Goal: Task Accomplishment & Management: Manage account settings

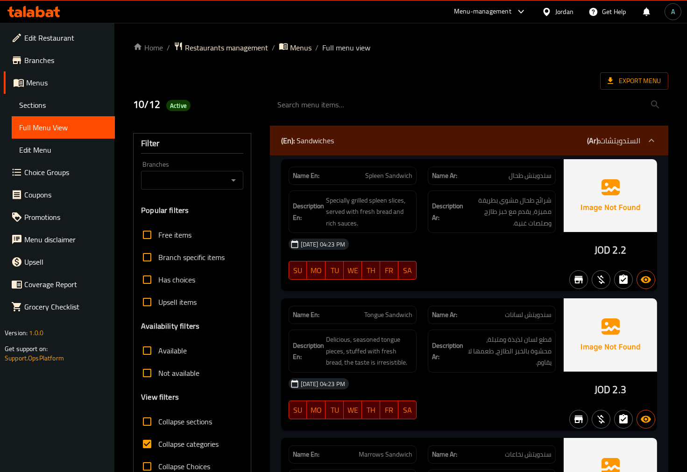
click at [187, 439] on span "Collapse categories" at bounding box center [188, 443] width 60 height 11
click at [158, 439] on input "Collapse categories" at bounding box center [147, 444] width 22 height 22
checkbox input "false"
click at [615, 82] on span "Export Menu" at bounding box center [633, 81] width 53 height 12
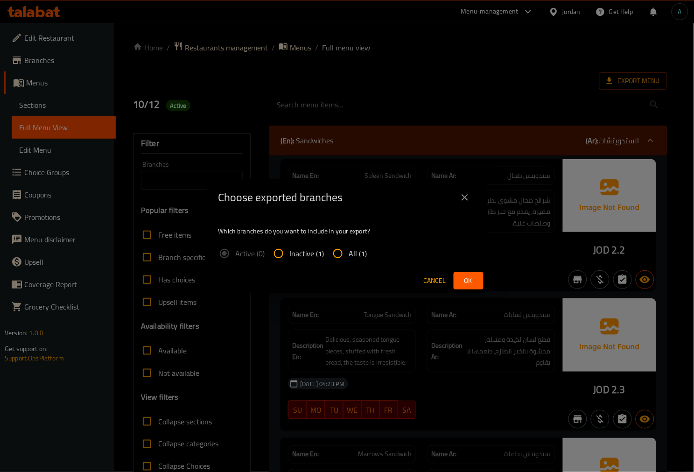
click at [336, 255] on input "All (1)" at bounding box center [338, 253] width 22 height 22
radio input "true"
click at [471, 281] on span "Ok" at bounding box center [468, 281] width 15 height 12
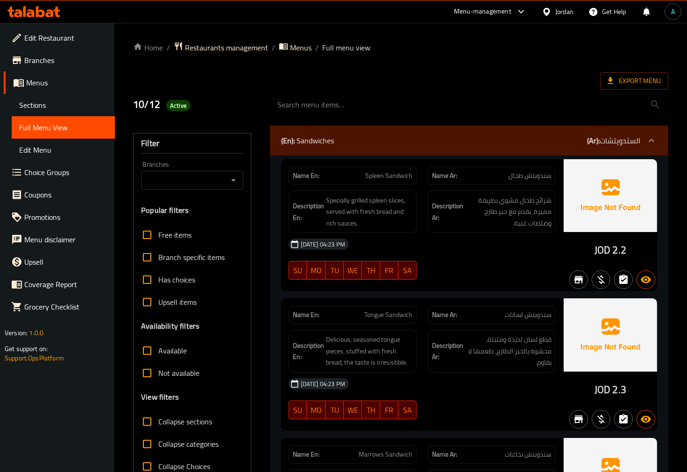
click at [43, 16] on icon at bounding box center [33, 11] width 53 height 11
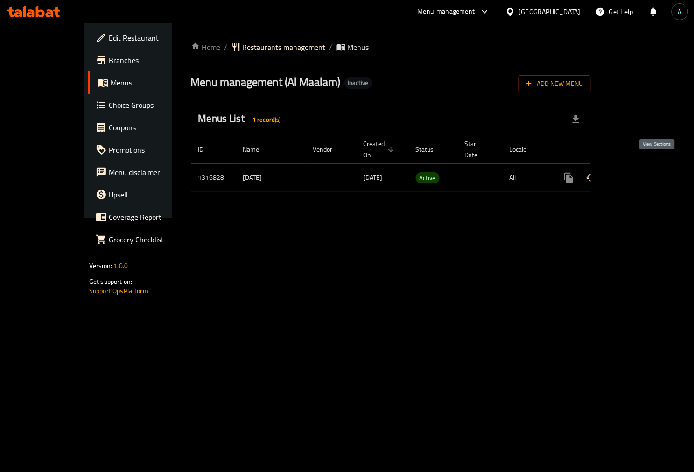
click at [642, 173] on icon "enhanced table" at bounding box center [636, 177] width 11 height 11
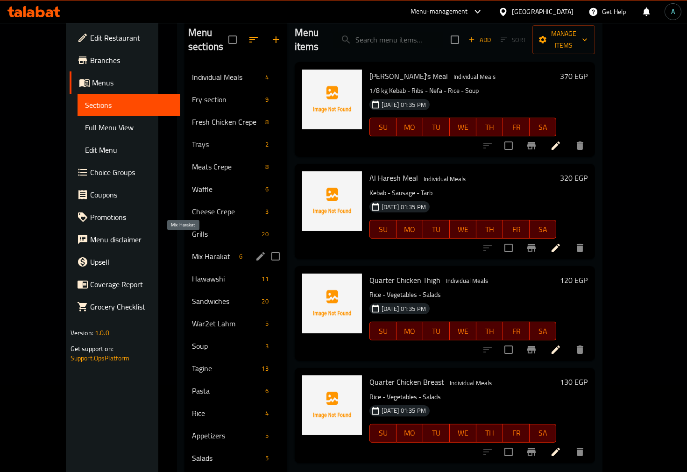
scroll to position [27, 0]
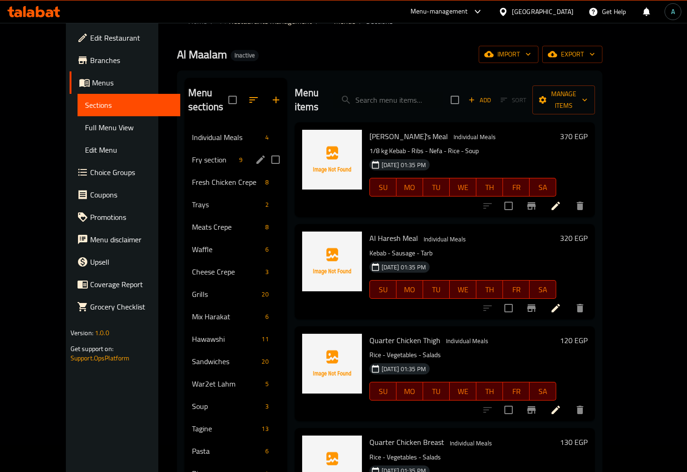
click at [184, 148] on div "Fry section 9" at bounding box center [235, 159] width 103 height 22
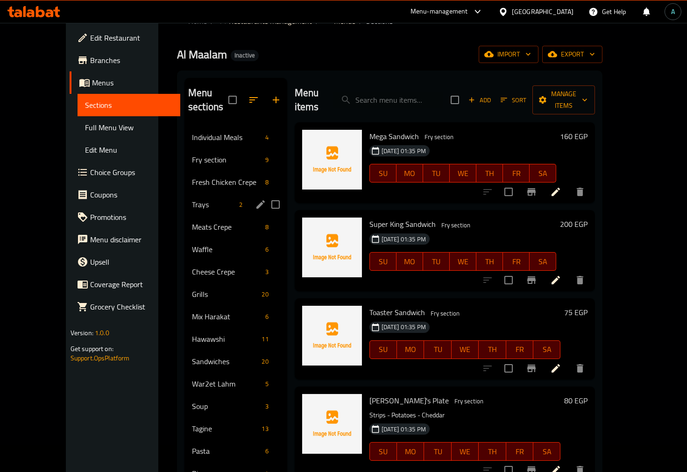
click at [184, 193] on div "Trays 2" at bounding box center [235, 204] width 103 height 22
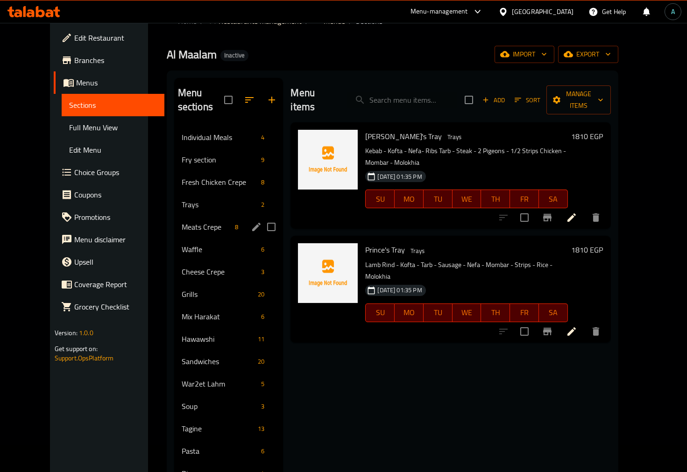
click at [182, 221] on span "Meats Crepe" at bounding box center [207, 226] width 50 height 11
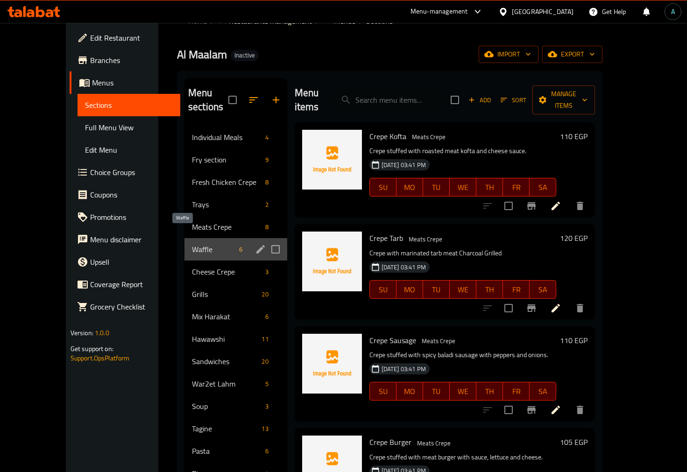
click at [192, 244] on span "Waffle" at bounding box center [213, 249] width 43 height 11
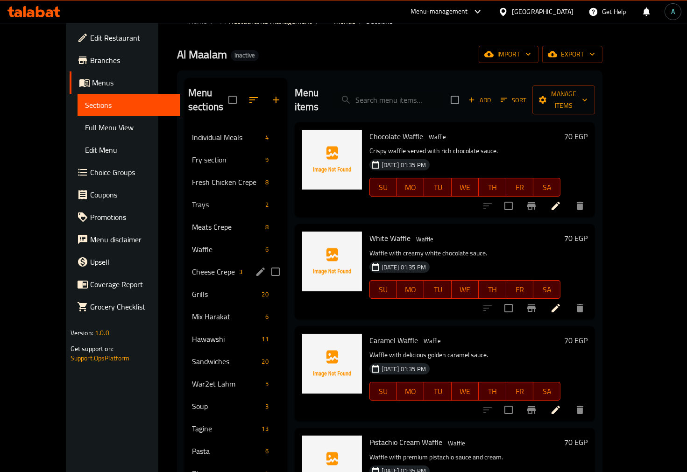
click at [215, 264] on div "Cheese Crepe 3" at bounding box center [235, 271] width 103 height 22
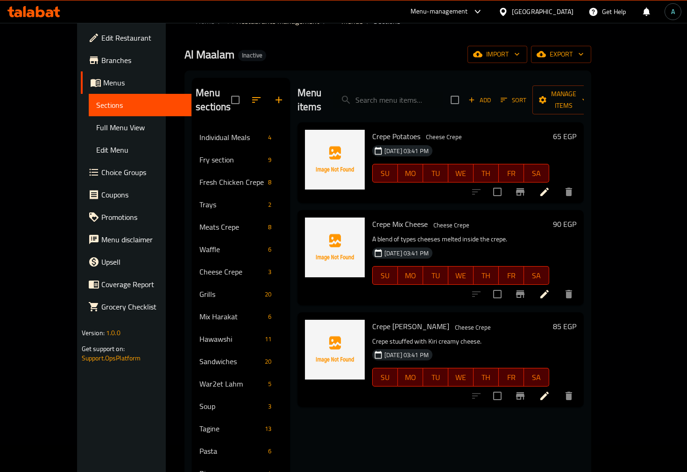
click at [184, 291] on div "Menu sections Individual Meals 4 Fry section 9 Fresh Chicken Crepe 8 Trays 2 Me…" at bounding box center [387, 313] width 407 height 487
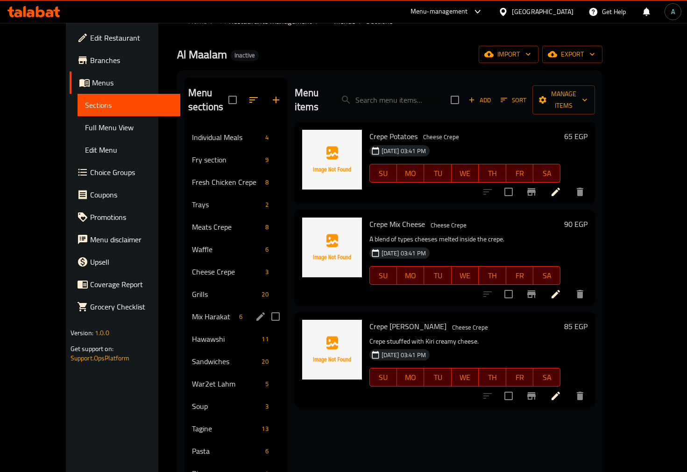
click at [184, 305] on div "Mix Harakat 6" at bounding box center [235, 316] width 103 height 22
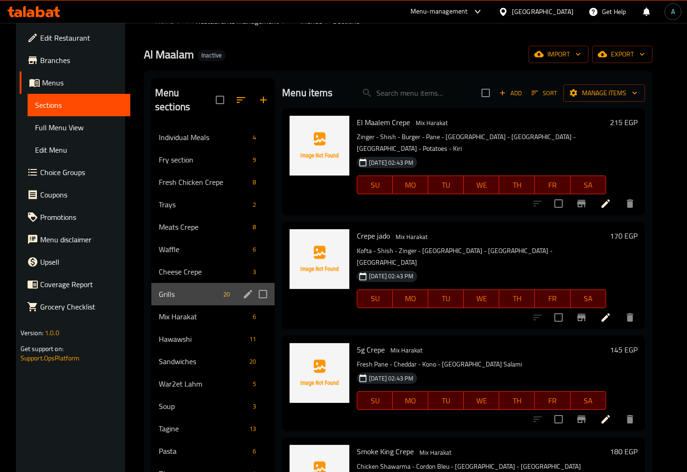
click at [151, 285] on div "Grills 20" at bounding box center [212, 294] width 123 height 22
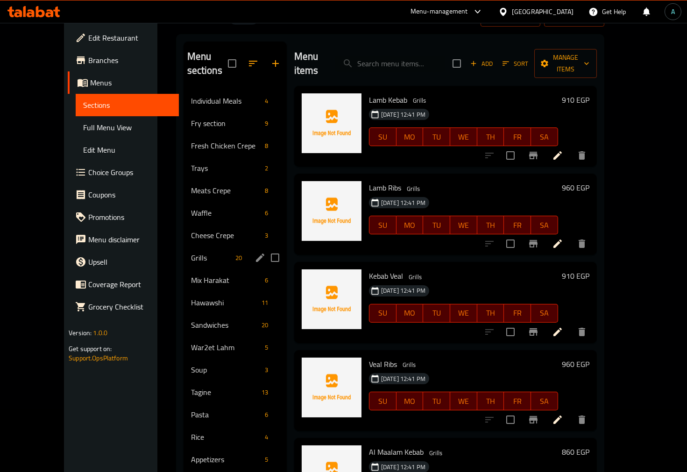
scroll to position [78, 0]
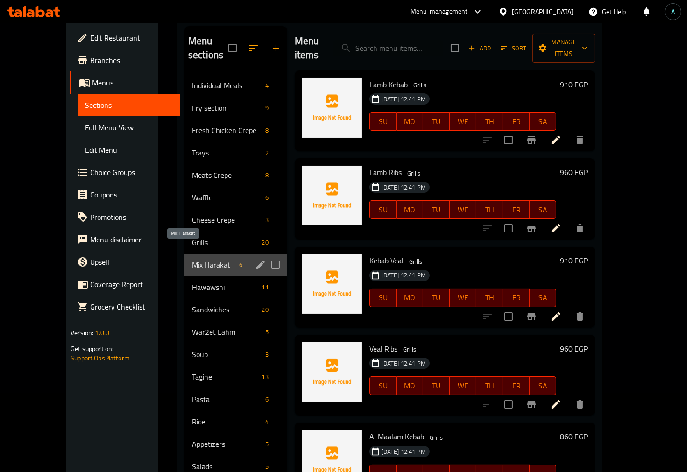
click at [195, 259] on span "Mix Harakat" at bounding box center [213, 264] width 43 height 11
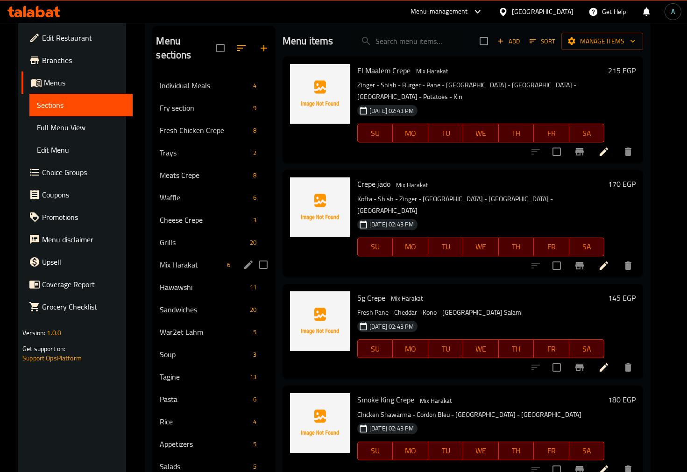
click at [191, 276] on div "Hawawshi 11" at bounding box center [213, 287] width 123 height 22
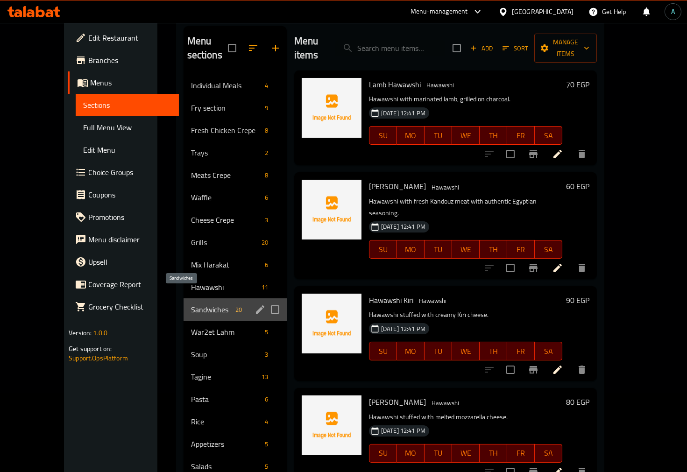
click at [197, 304] on span "Sandwiches" at bounding box center [211, 309] width 41 height 11
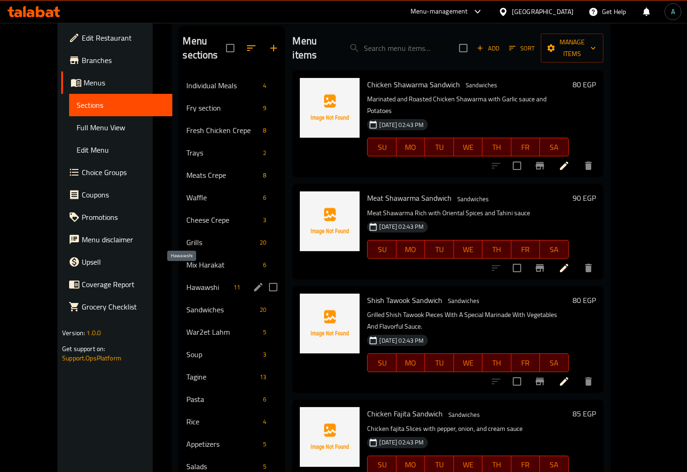
click at [188, 281] on span "Hawawshi" at bounding box center [207, 286] width 43 height 11
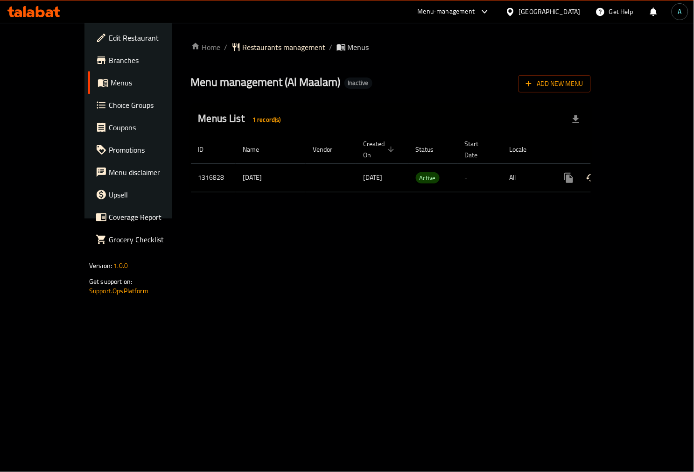
click at [640, 174] on icon "enhanced table" at bounding box center [636, 178] width 8 height 8
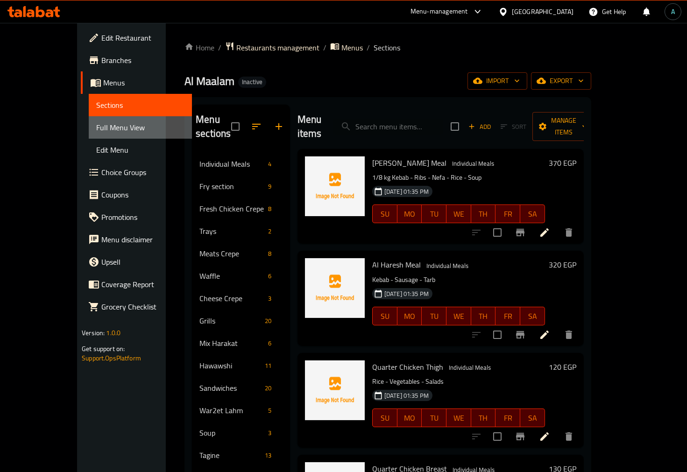
click at [96, 126] on span "Full Menu View" at bounding box center [140, 127] width 88 height 11
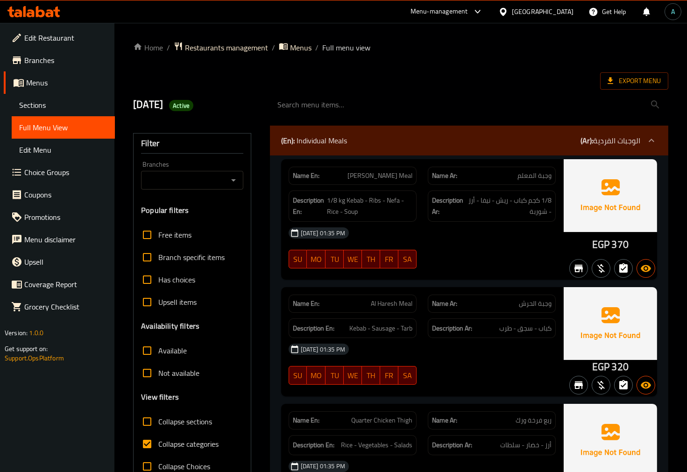
click at [159, 438] on span "Collapse categories" at bounding box center [188, 443] width 60 height 11
click at [158, 436] on input "Collapse categories" at bounding box center [147, 444] width 22 height 22
checkbox input "false"
drag, startPoint x: 592, startPoint y: 247, endPoint x: 607, endPoint y: 247, distance: 15.4
click at [607, 247] on div "EGP 370" at bounding box center [609, 219] width 93 height 120
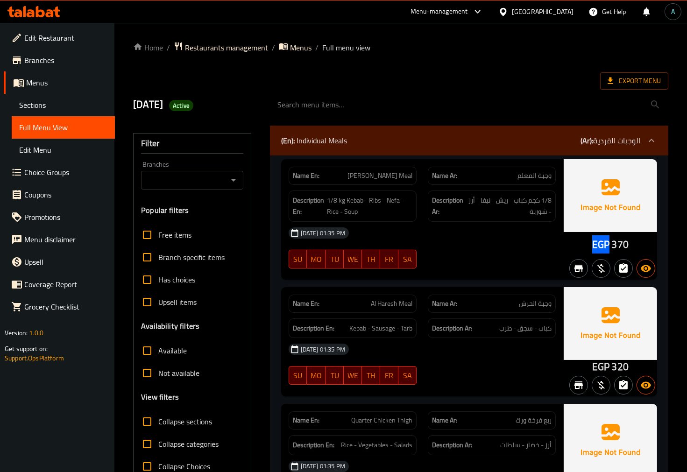
copy span "EGP"
click at [193, 105] on span "Active" at bounding box center [181, 105] width 24 height 9
copy span "Active"
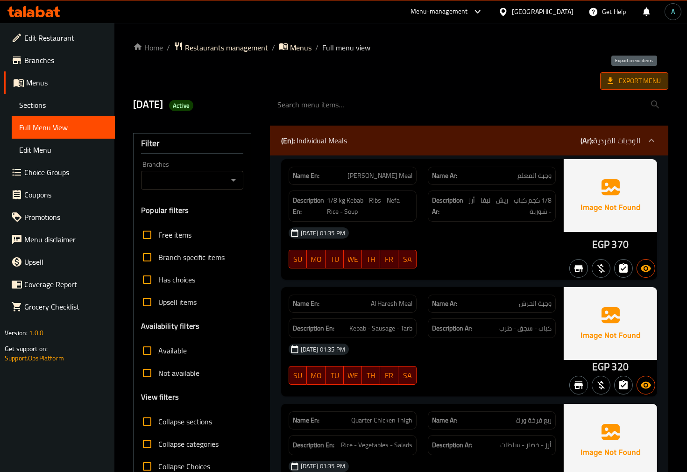
click at [651, 73] on span "Export Menu" at bounding box center [634, 80] width 68 height 17
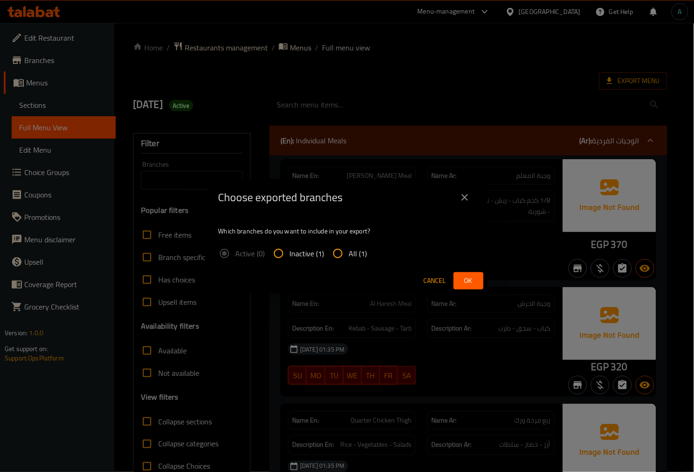
click at [353, 245] on label "All (1)" at bounding box center [347, 253] width 41 height 22
click at [349, 245] on input "All (1)" at bounding box center [338, 253] width 22 height 22
radio input "true"
click at [477, 278] on button "Ok" at bounding box center [469, 280] width 30 height 17
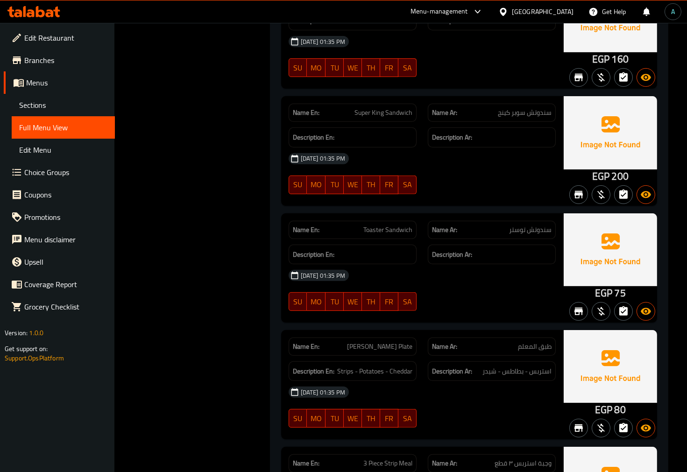
scroll to position [778, 0]
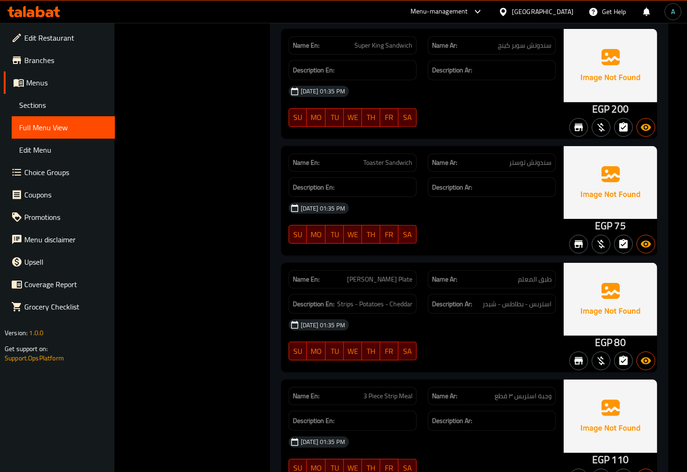
click at [374, 161] on span "Toaster Sandwich" at bounding box center [387, 163] width 49 height 10
copy span "Toaster Sandwich"
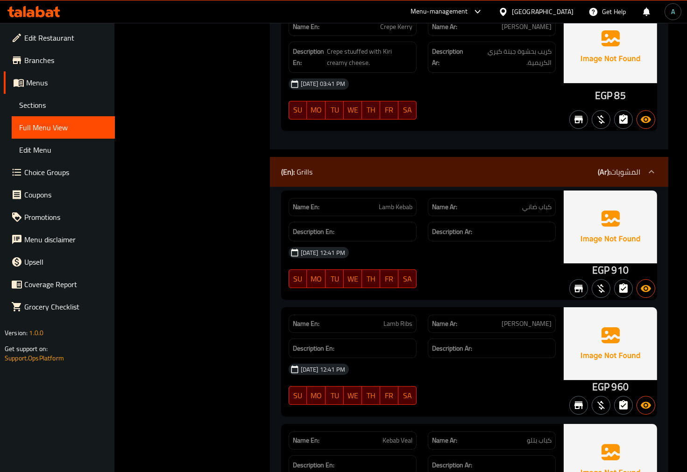
scroll to position [5446, 0]
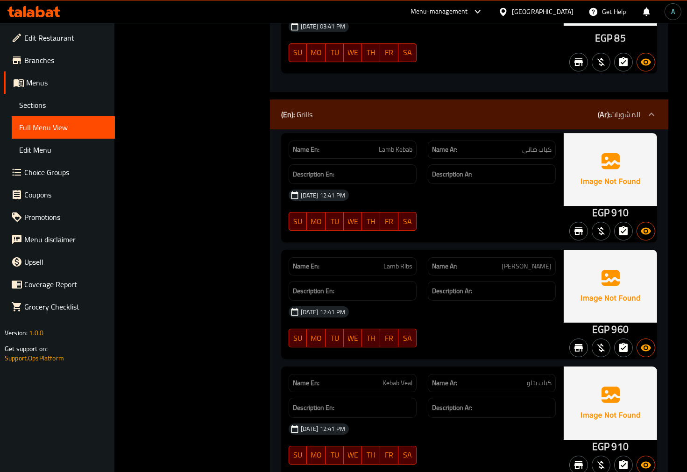
drag, startPoint x: 538, startPoint y: 132, endPoint x: 543, endPoint y: 130, distance: 5.5
click at [539, 145] on span "كباب ضاني" at bounding box center [536, 150] width 29 height 10
click at [545, 145] on span "كباب ضاني" at bounding box center [536, 150] width 29 height 10
copy span "كباب"
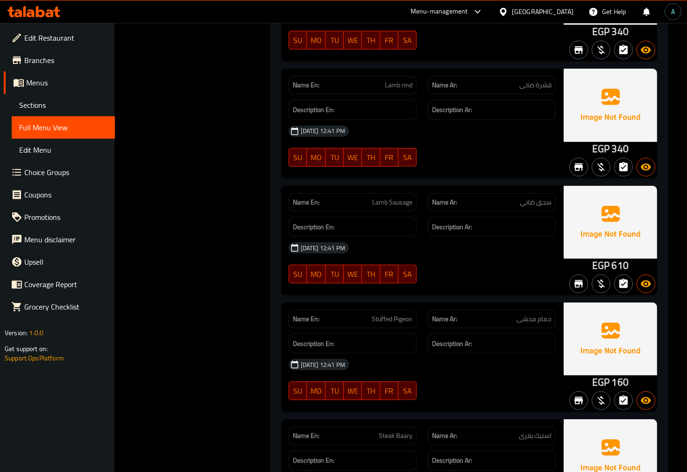
scroll to position [6898, 0]
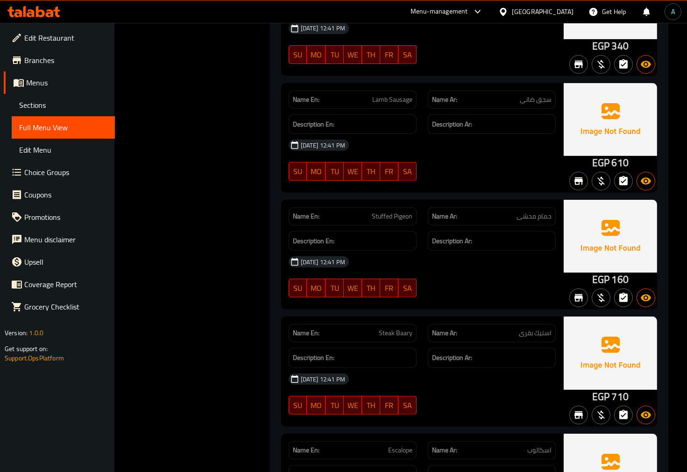
click at [393, 328] on span "Steak Baary" at bounding box center [396, 333] width 34 height 10
copy span "Steak Baary"
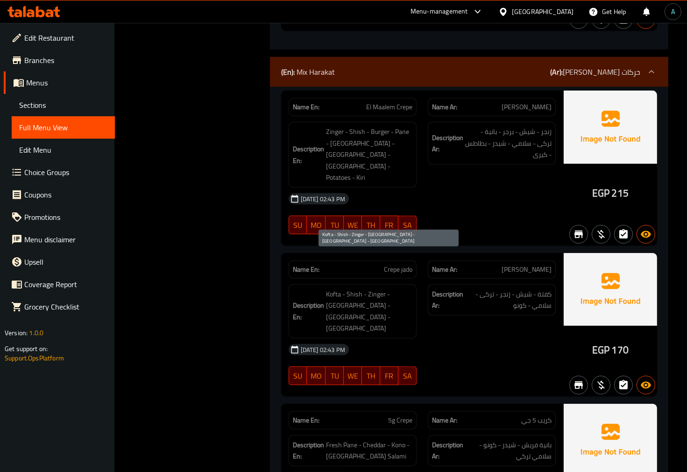
scroll to position [7883, 0]
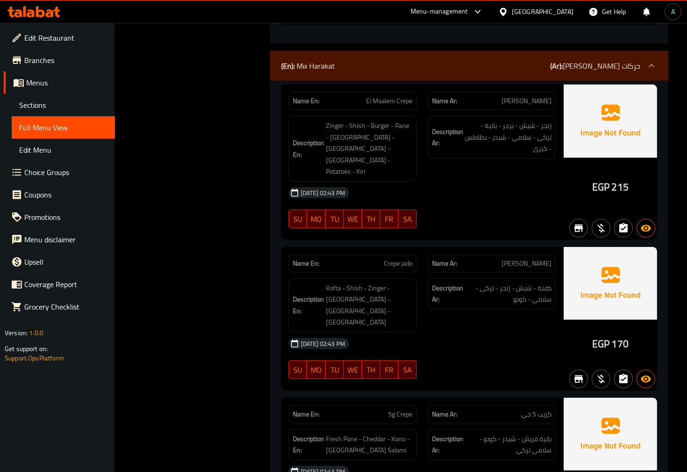
click at [388, 96] on span "El Maalem Crepe" at bounding box center [389, 101] width 46 height 10
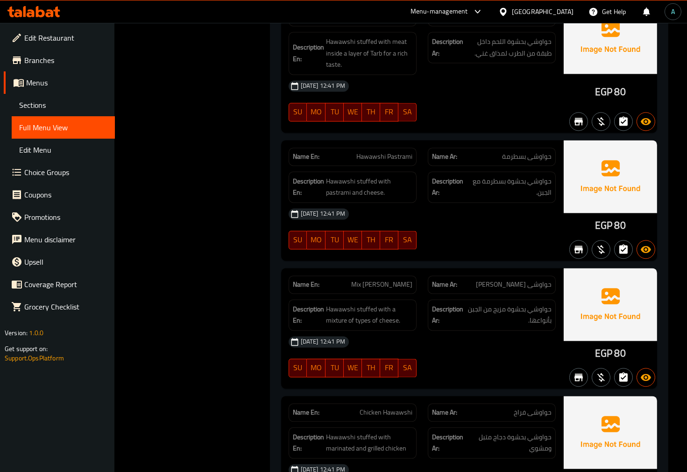
scroll to position [9647, 0]
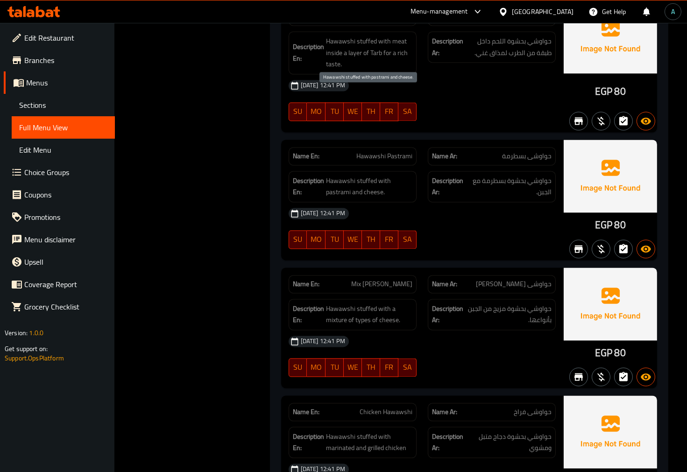
click at [405, 202] on div "[DATE] 12:41 PM" at bounding box center [422, 213] width 278 height 22
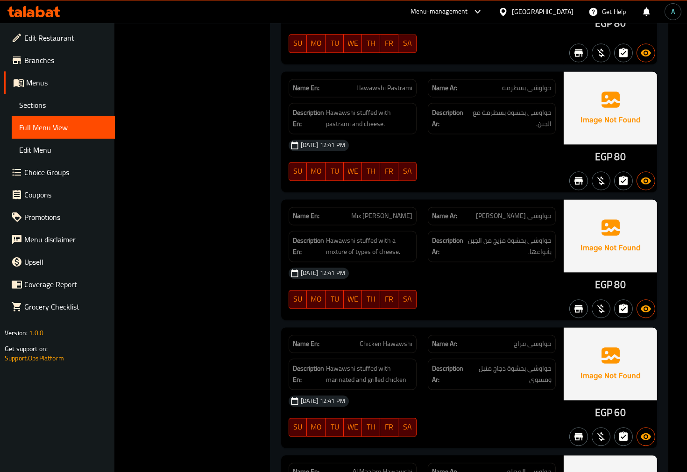
scroll to position [9699, 0]
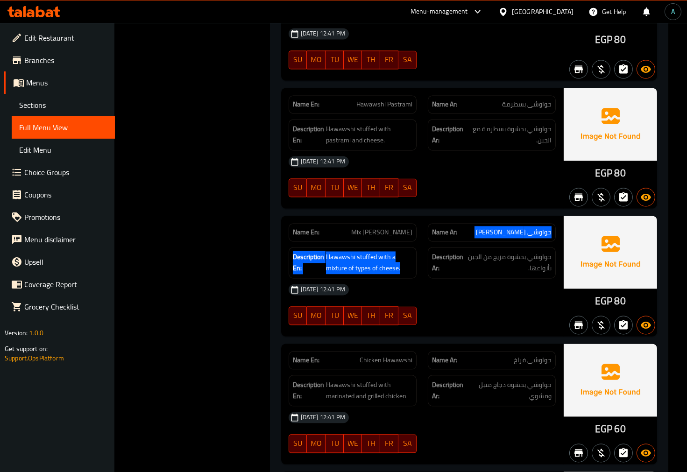
drag, startPoint x: 553, startPoint y: 139, endPoint x: 401, endPoint y: 190, distance: 160.3
click at [401, 216] on div "Name En: Mix Cheese Hawawshi Name Ar: حواوشى ميكس جبن Description En: Hawawshi …" at bounding box center [422, 276] width 282 height 120
click at [395, 251] on span "Hawawshi stuffed with a mixture of types of cheese." at bounding box center [369, 262] width 86 height 23
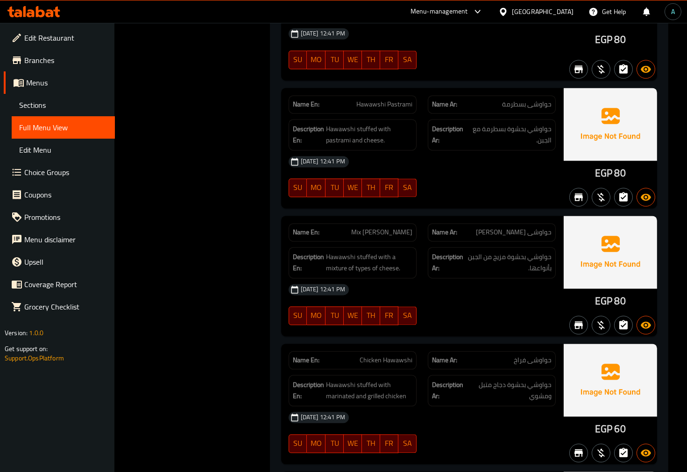
click at [379, 223] on div "Name En: Mix Cheese Hawawshi" at bounding box center [352, 232] width 128 height 18
copy span "Mix [PERSON_NAME]"
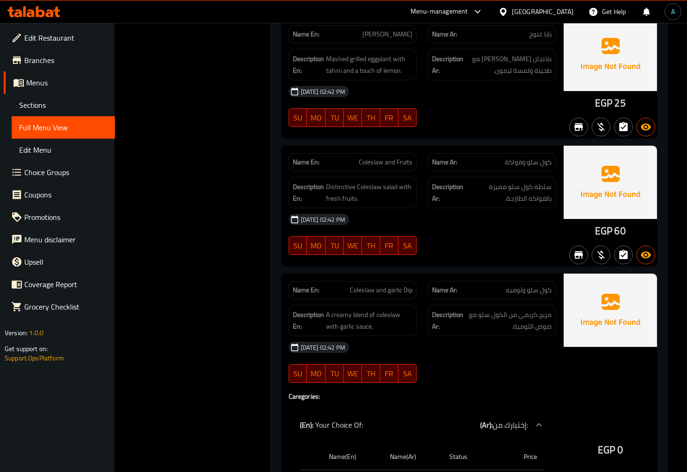
scroll to position [18101, 0]
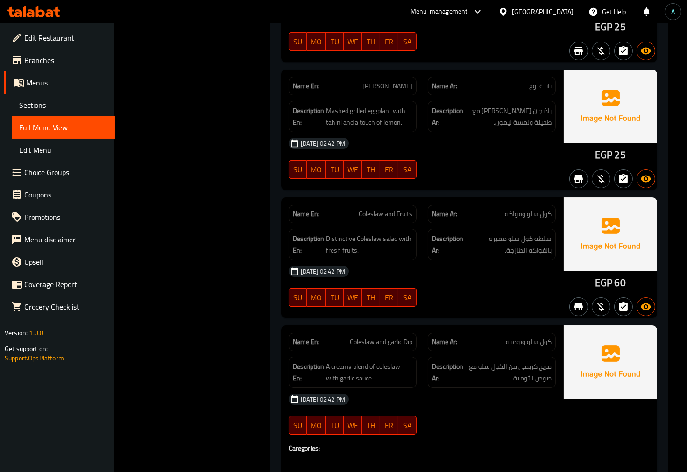
click at [399, 209] on span "Coleslaw and Fruits" at bounding box center [386, 214] width 54 height 10
copy span "Coleslaw and Fruits"
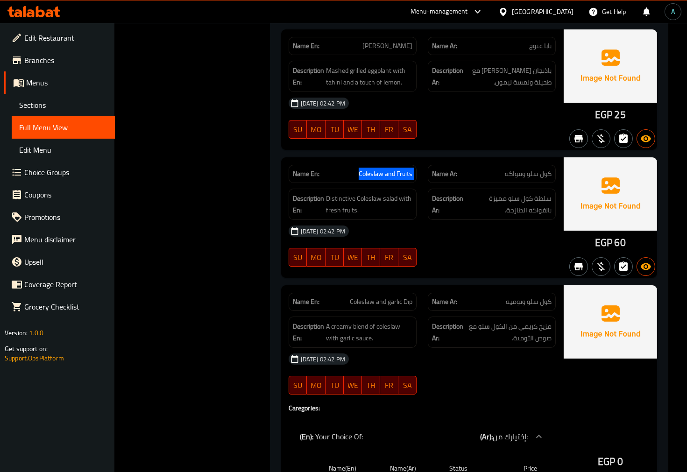
scroll to position [18182, 0]
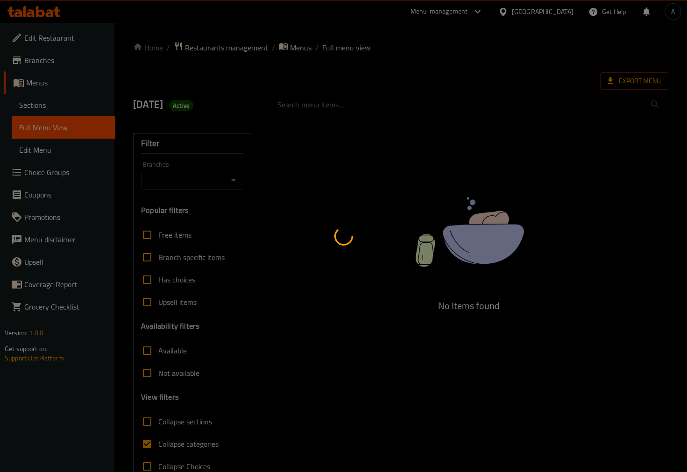
click at [48, 113] on div at bounding box center [343, 236] width 687 height 472
click at [48, 112] on div at bounding box center [343, 236] width 687 height 472
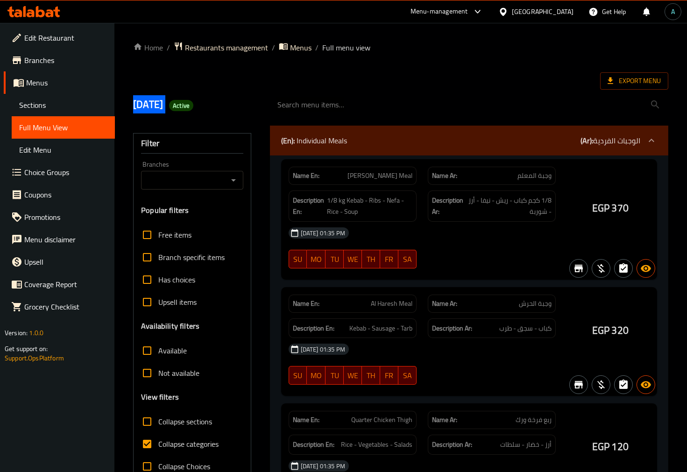
click at [66, 94] on div at bounding box center [343, 236] width 687 height 472
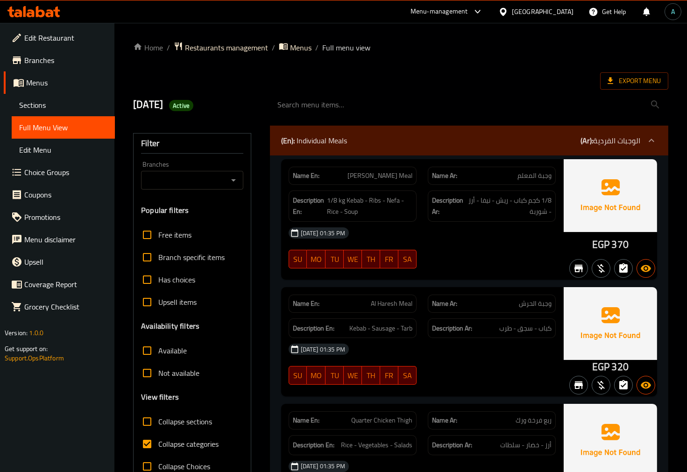
click at [66, 97] on link "Sections" at bounding box center [63, 105] width 103 height 22
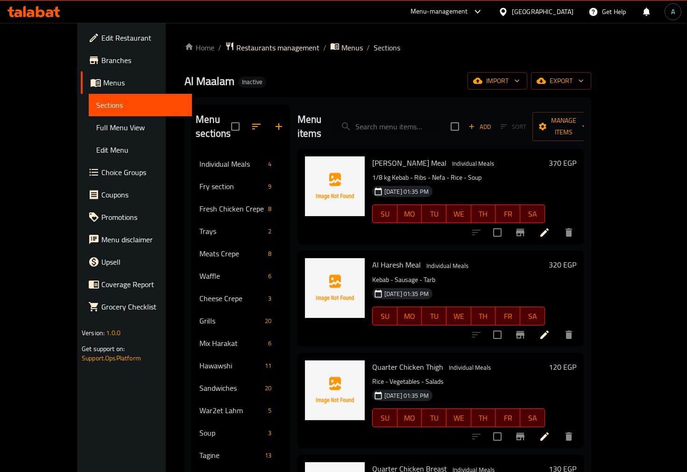
drag, startPoint x: 417, startPoint y: 131, endPoint x: 416, endPoint y: 124, distance: 7.1
click at [417, 127] on div "Menu items Add Sort Manage items" at bounding box center [440, 127] width 286 height 44
click at [416, 124] on input "search" at bounding box center [388, 127] width 110 height 16
paste input "Toaster Sandwich"
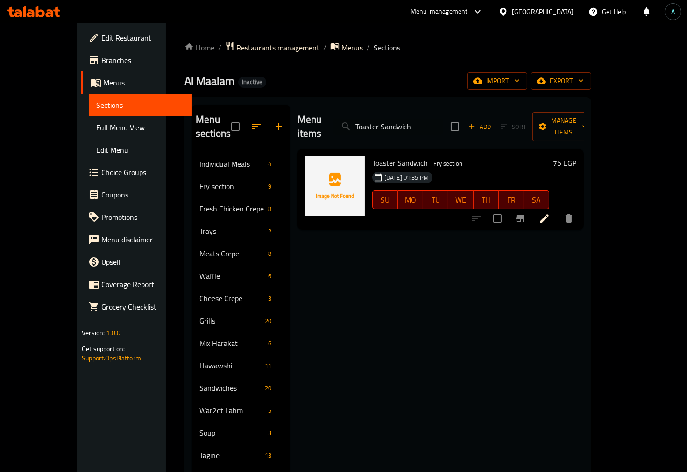
type input "Toaster Sandwich"
click at [557, 210] on li at bounding box center [544, 218] width 26 height 17
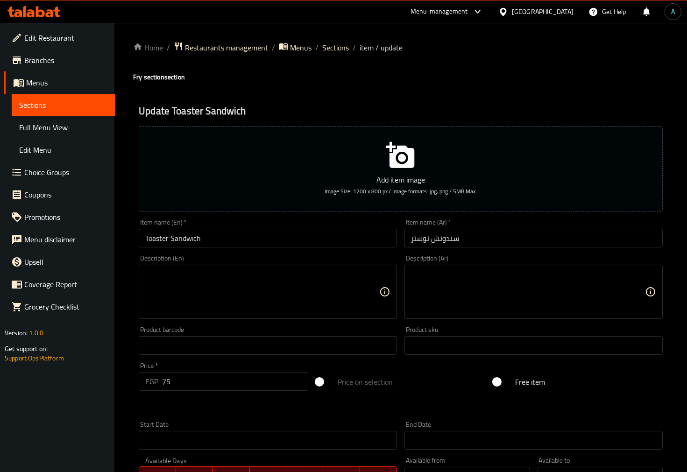
click at [160, 244] on input "Toaster Sandwich" at bounding box center [268, 238] width 258 height 19
click at [159, 243] on input "Toaster Sandwich" at bounding box center [268, 238] width 258 height 19
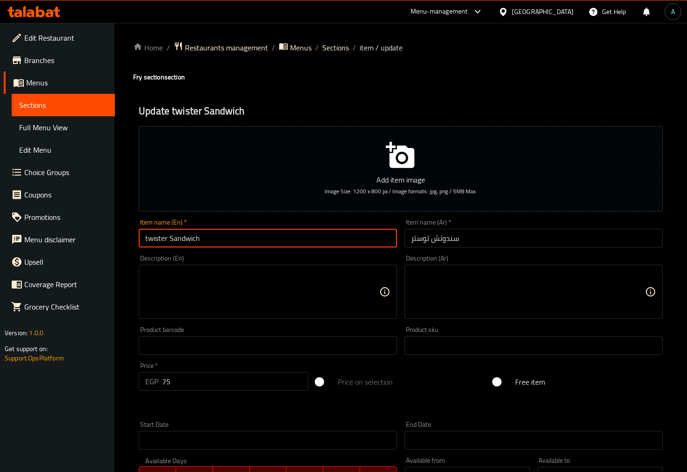
click at [233, 234] on input "twister Sandwich" at bounding box center [268, 238] width 258 height 19
type input "twister Sandwich"
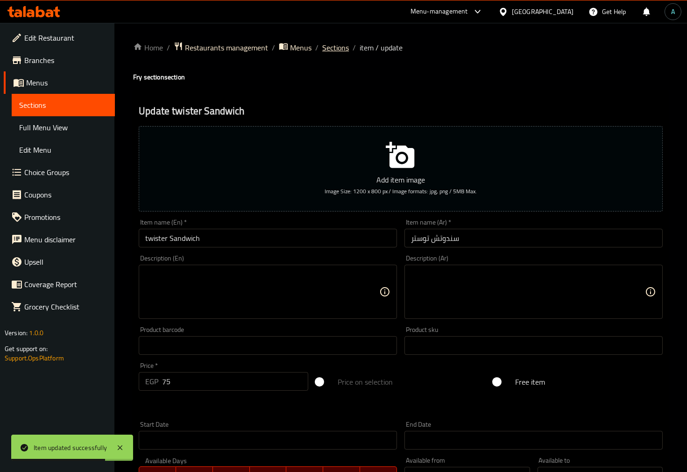
click at [328, 53] on span "Sections" at bounding box center [335, 47] width 27 height 11
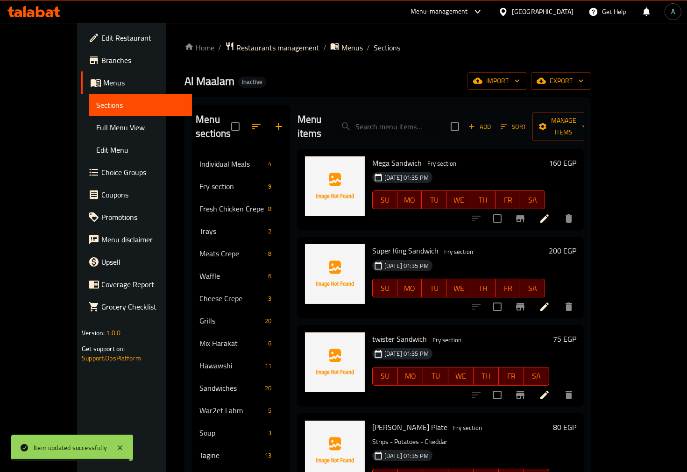
click at [407, 119] on input "search" at bounding box center [388, 127] width 110 height 16
paste input "Steak Baary"
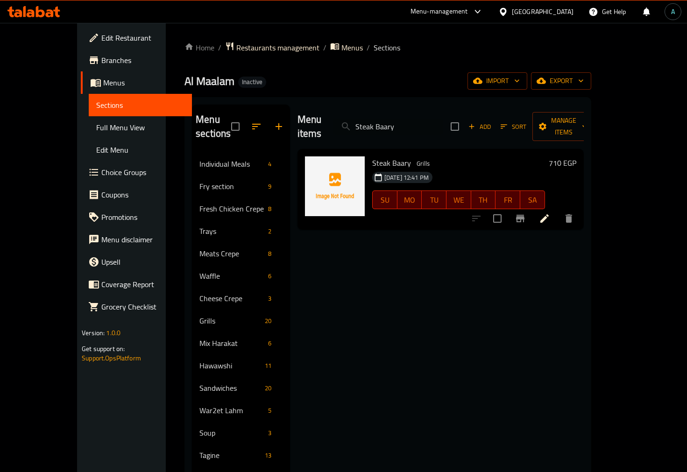
type input "Steak Baary"
click at [550, 213] on icon at bounding box center [544, 218] width 11 height 11
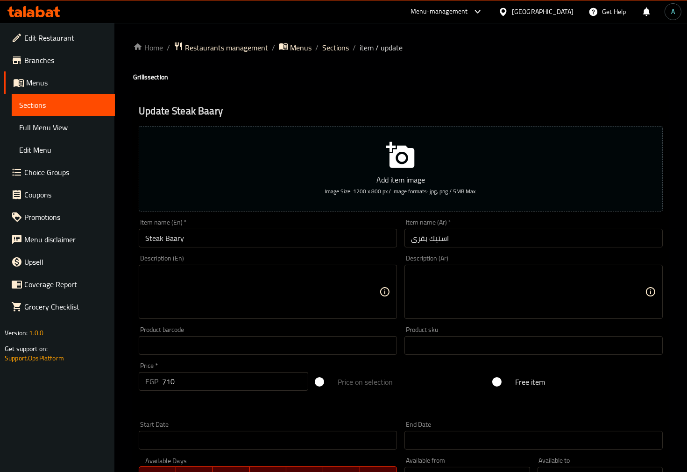
click at [179, 240] on input "Steak Baary" at bounding box center [268, 238] width 258 height 19
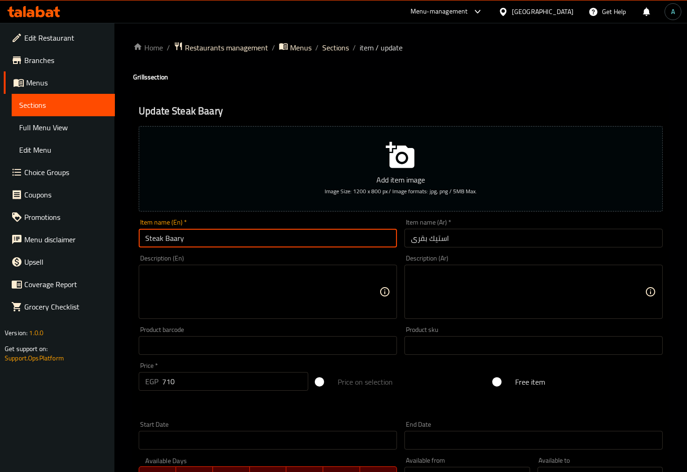
click at [179, 240] on input "Steak Baary" at bounding box center [268, 238] width 258 height 19
click at [146, 242] on input "Steak" at bounding box center [268, 238] width 258 height 19
type input "Beef Steak"
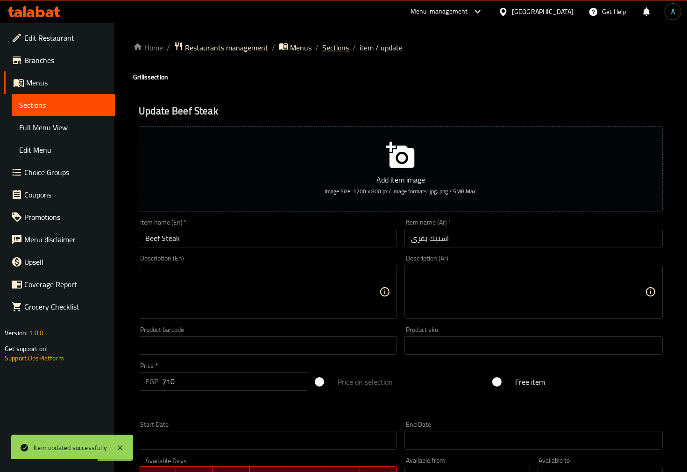
click at [322, 53] on span "Sections" at bounding box center [335, 47] width 27 height 11
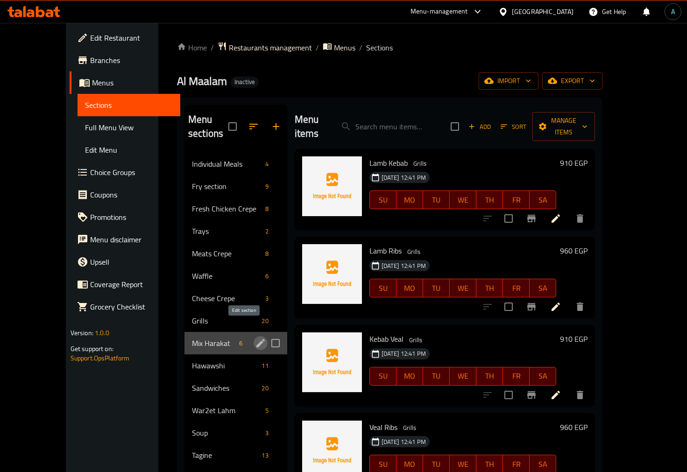
click at [256, 339] on icon "edit" at bounding box center [260, 343] width 8 height 8
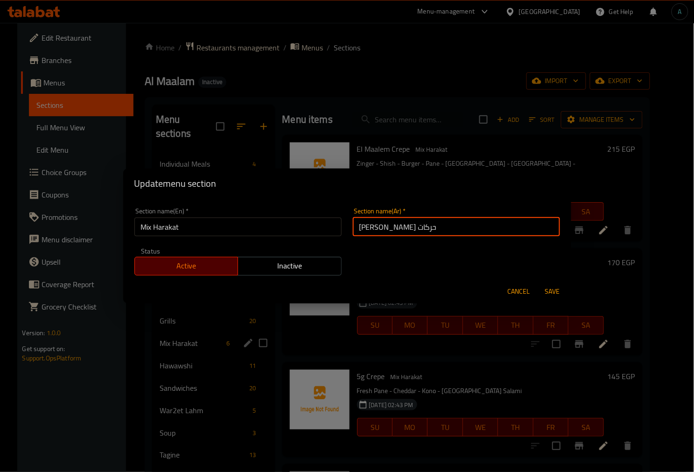
drag, startPoint x: 386, startPoint y: 233, endPoint x: 392, endPoint y: 233, distance: 6.1
click at [392, 233] on input "[PERSON_NAME] حركات" at bounding box center [456, 227] width 207 height 19
type input "ميكس حركات"
click at [538, 283] on button "Save" at bounding box center [553, 291] width 30 height 17
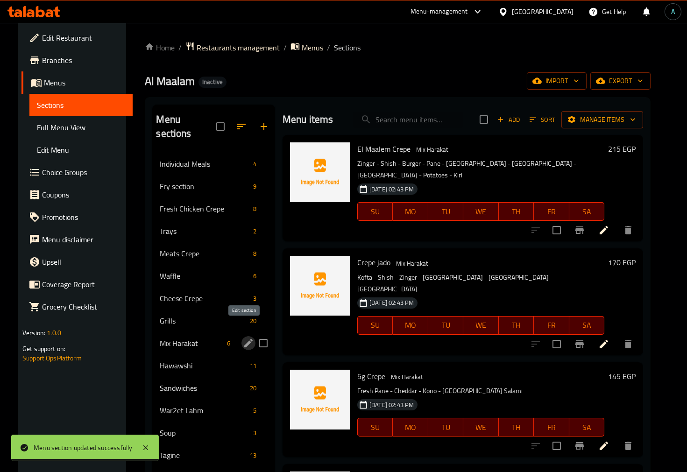
click at [423, 117] on input "search" at bounding box center [408, 120] width 110 height 16
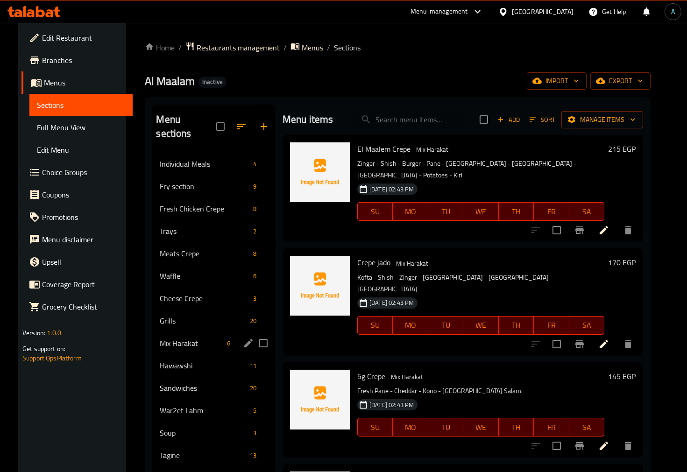
paste input "Mix [PERSON_NAME]"
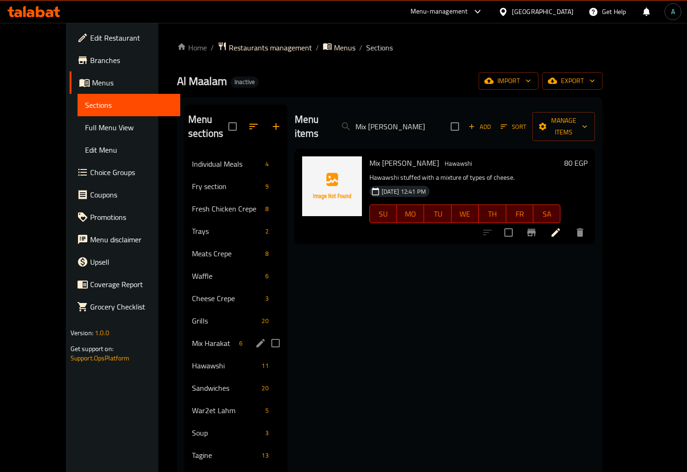
type input "Mix [PERSON_NAME]"
click at [561, 227] on icon at bounding box center [555, 232] width 11 height 11
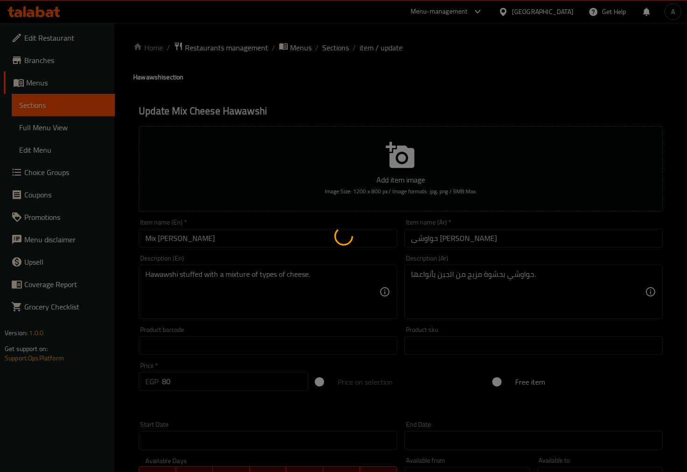
drag, startPoint x: 229, startPoint y: 239, endPoint x: 224, endPoint y: 238, distance: 4.7
click at [225, 239] on div at bounding box center [343, 236] width 687 height 472
click at [246, 240] on div at bounding box center [343, 236] width 687 height 472
click at [248, 236] on div at bounding box center [343, 236] width 687 height 472
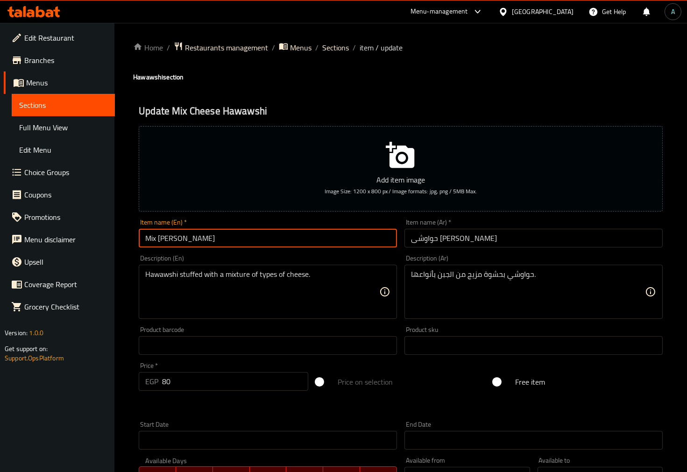
drag, startPoint x: 232, startPoint y: 245, endPoint x: 35, endPoint y: 245, distance: 197.0
click at [35, 245] on div "Edit Restaurant Branches Menus Sections Full Menu View Edit Menu Choice Groups …" at bounding box center [343, 341] width 687 height 637
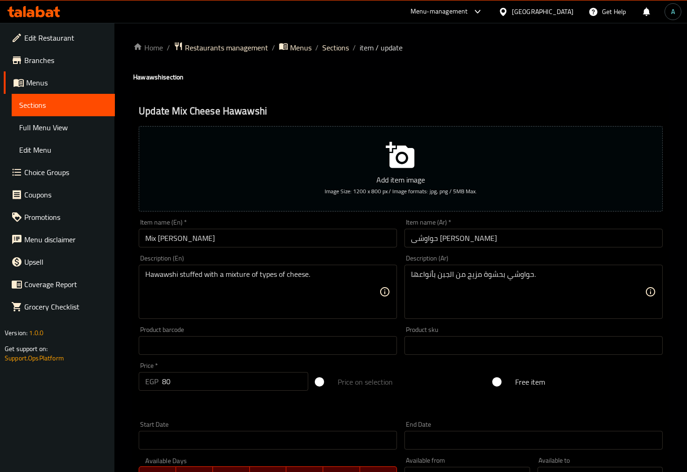
click at [326, 259] on div "Description (En) Hawawshi stuffed with a mixture of types of cheese. Descriptio…" at bounding box center [268, 287] width 258 height 64
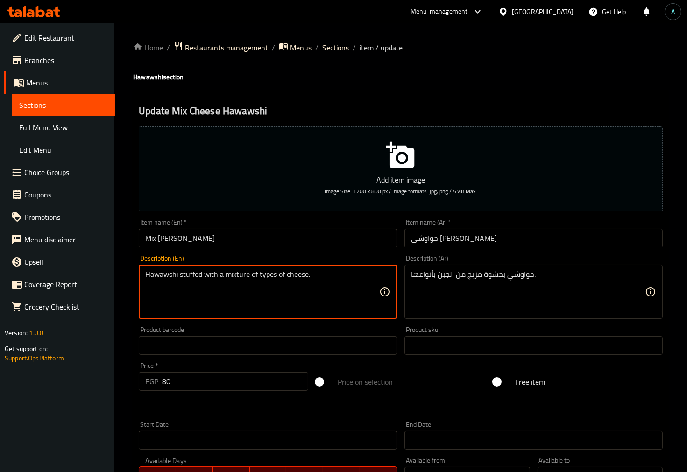
drag, startPoint x: 323, startPoint y: 274, endPoint x: -112, endPoint y: 254, distance: 435.5
click at [526, 277] on textarea "حواوشي بحشوة مزيج من الجبن بأنواعها." at bounding box center [528, 292] width 234 height 44
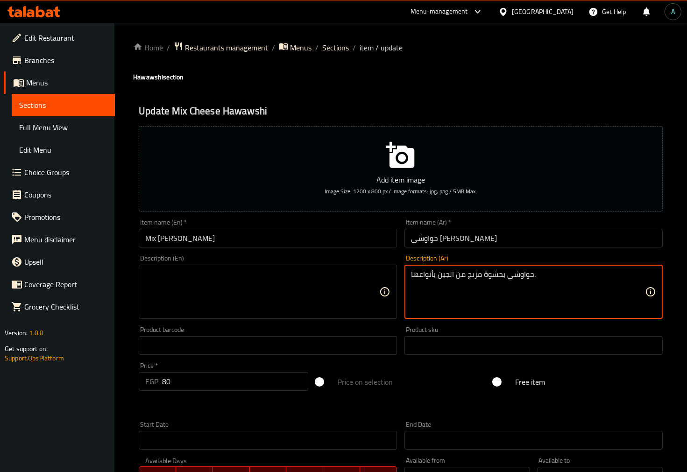
click at [526, 277] on textarea "حواوشي بحشوة مزيج من الجبن بأنواعها." at bounding box center [528, 292] width 234 height 44
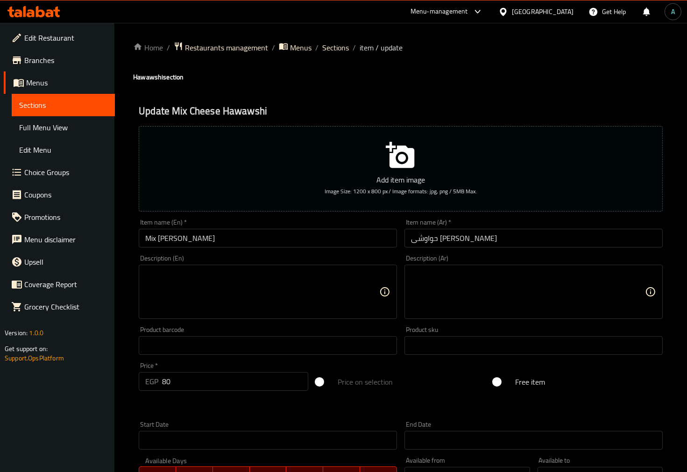
click at [290, 77] on h4 "Hawawshi section" at bounding box center [400, 76] width 535 height 9
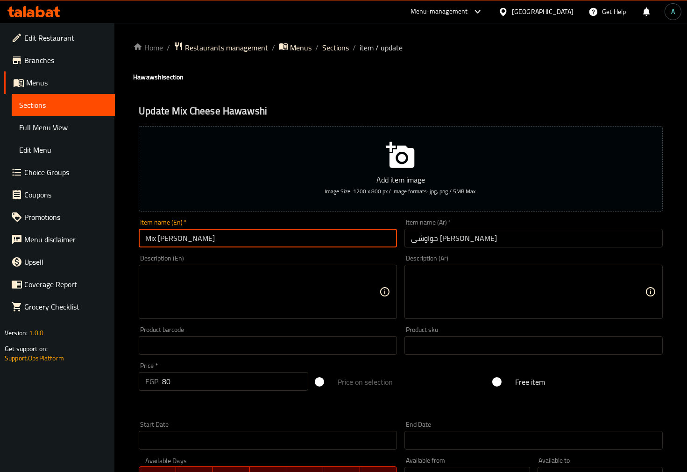
click at [279, 236] on input "Mix [PERSON_NAME]" at bounding box center [268, 238] width 258 height 19
click at [330, 50] on div at bounding box center [343, 236] width 687 height 472
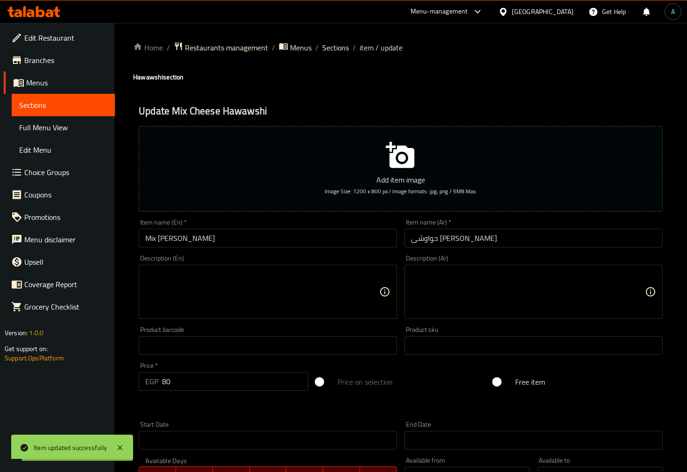
click at [330, 50] on span "Sections" at bounding box center [335, 47] width 27 height 11
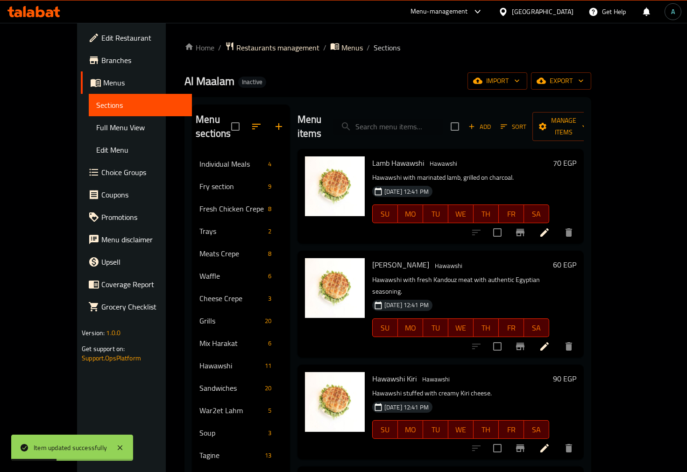
click at [422, 120] on input "search" at bounding box center [388, 127] width 110 height 16
paste input "Coleslaw and Fruits"
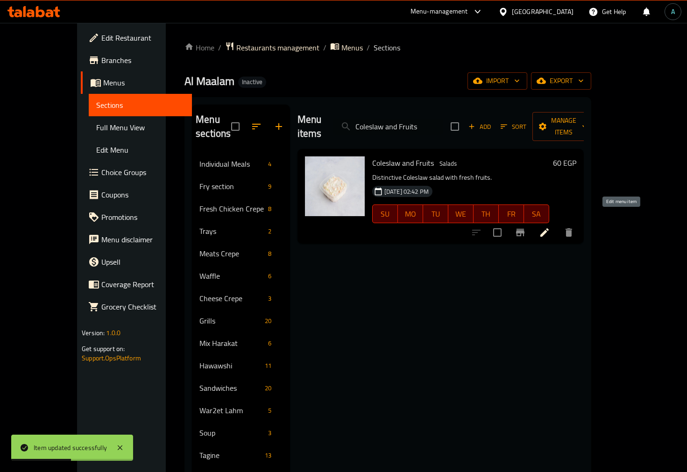
type input "Coleslaw and Fruits"
click at [550, 227] on icon at bounding box center [544, 232] width 11 height 11
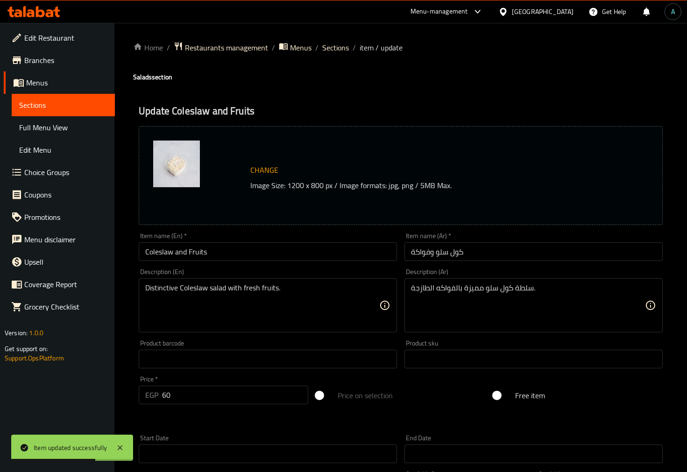
click at [250, 260] on input "Coleslaw and Fruits" at bounding box center [268, 251] width 258 height 19
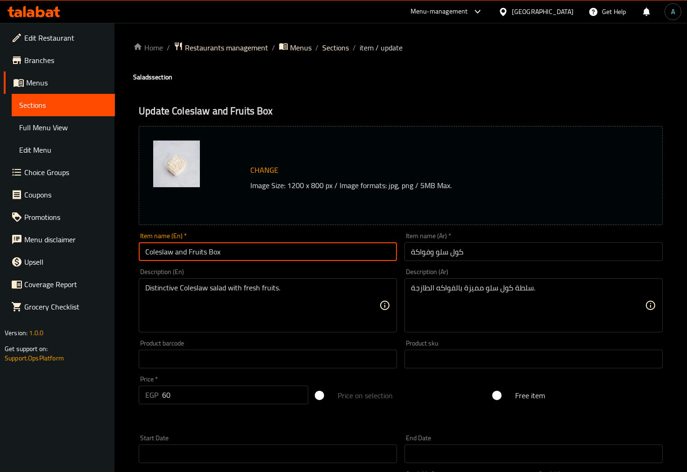
type input "Coleslaw and Fruits Box"
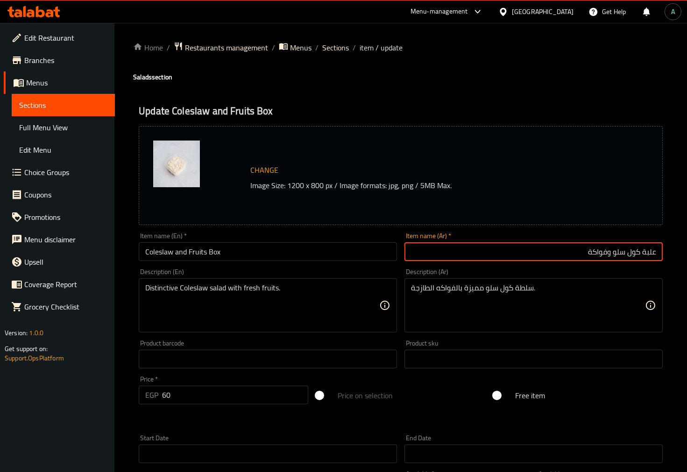
type input "علبة كول سلو وفواكة"
click at [380, 255] on input "Coleslaw and Fruits Box" at bounding box center [268, 251] width 258 height 19
